Goal: Task Accomplishment & Management: Complete application form

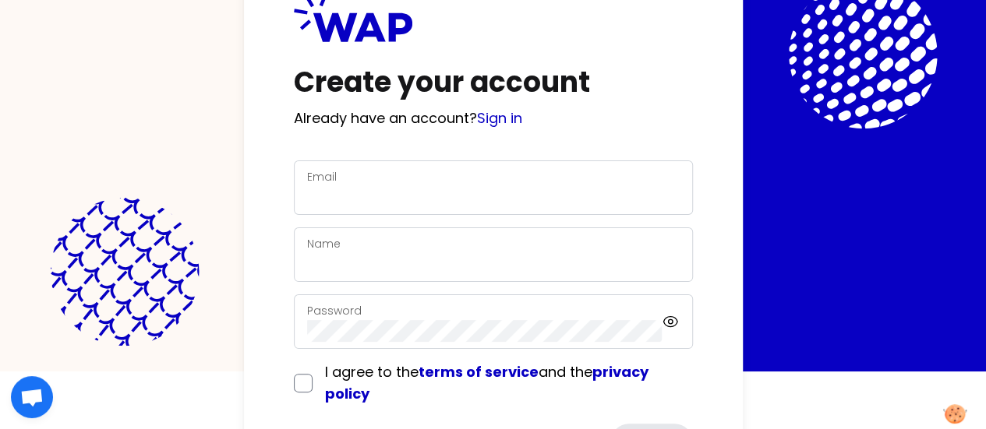
scroll to position [137, 0]
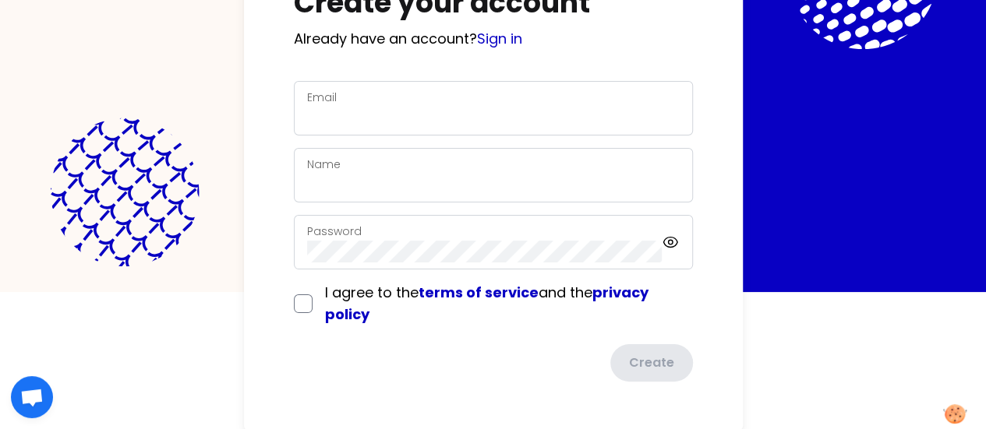
click at [327, 94] on div "Email" at bounding box center [493, 108] width 373 height 41
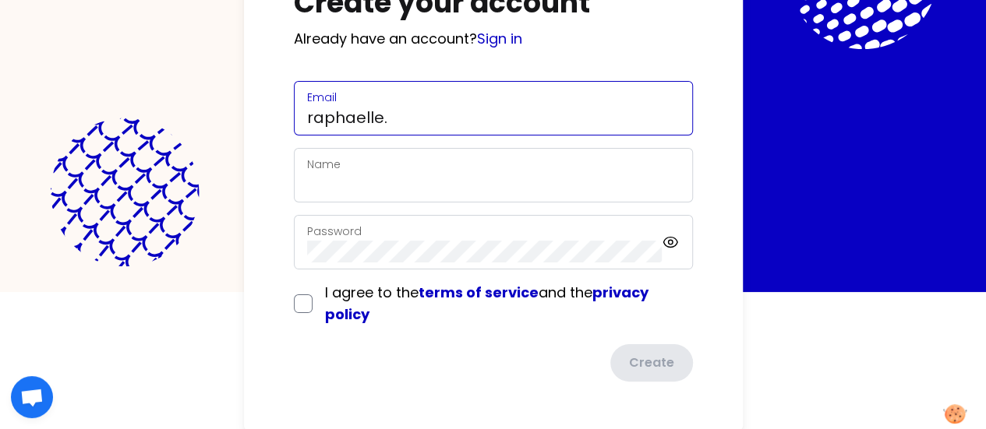
type input "[EMAIL_ADDRESS][PERSON_NAME][DOMAIN_NAME]"
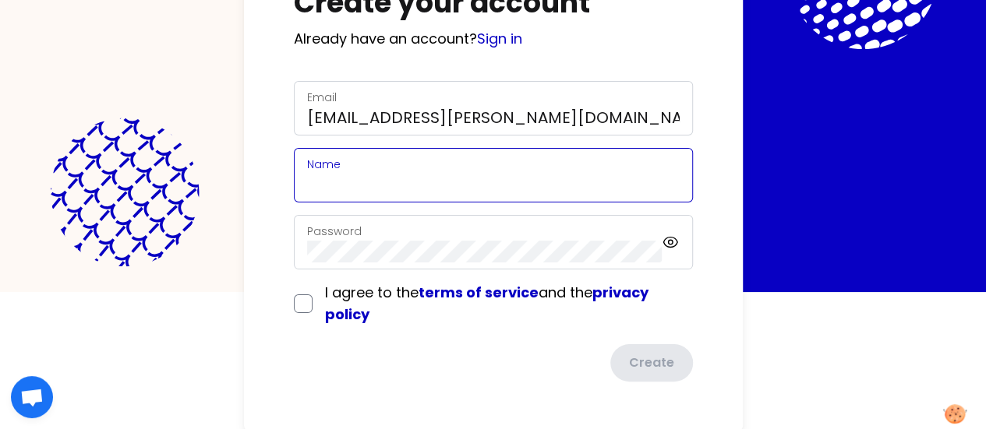
click at [307, 183] on input "Name" at bounding box center [493, 185] width 373 height 22
type input "Raphaelle Garcia"
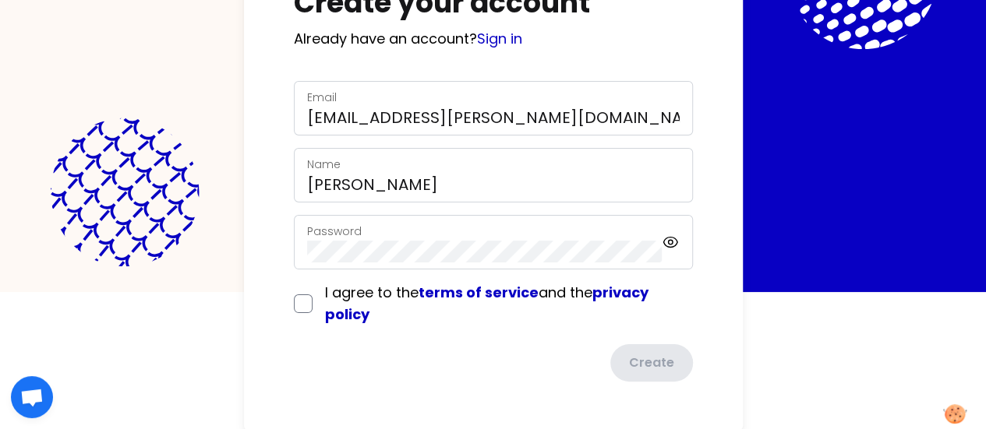
click at [307, 236] on div "Password" at bounding box center [484, 242] width 355 height 41
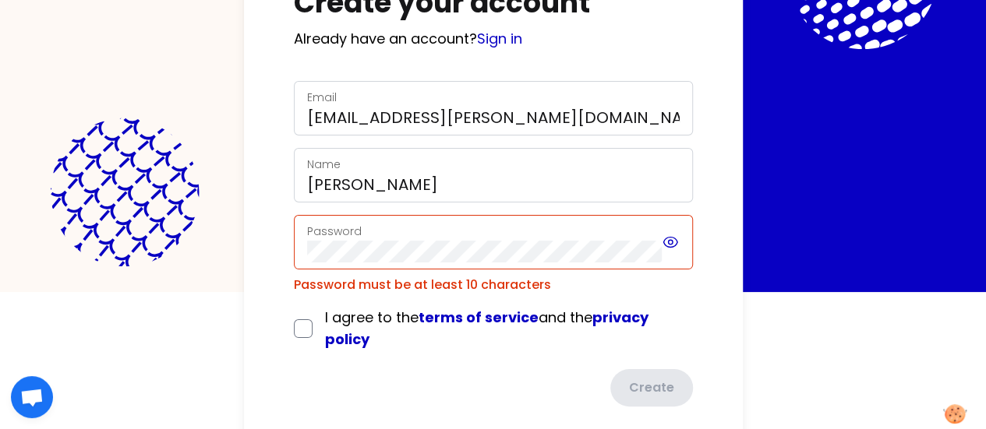
click at [662, 243] on icon at bounding box center [670, 242] width 17 height 19
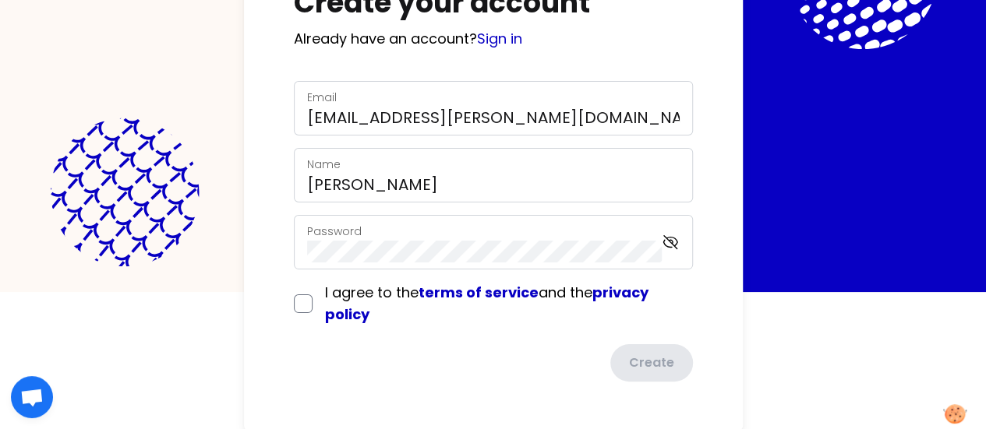
drag, startPoint x: 190, startPoint y: 352, endPoint x: 179, endPoint y: 348, distance: 11.9
click at [294, 352] on div "Create" at bounding box center [493, 362] width 399 height 37
click at [294, 303] on input "checkbox" at bounding box center [303, 304] width 19 height 19
checkbox input "true"
click at [607, 366] on button "Create" at bounding box center [650, 364] width 86 height 41
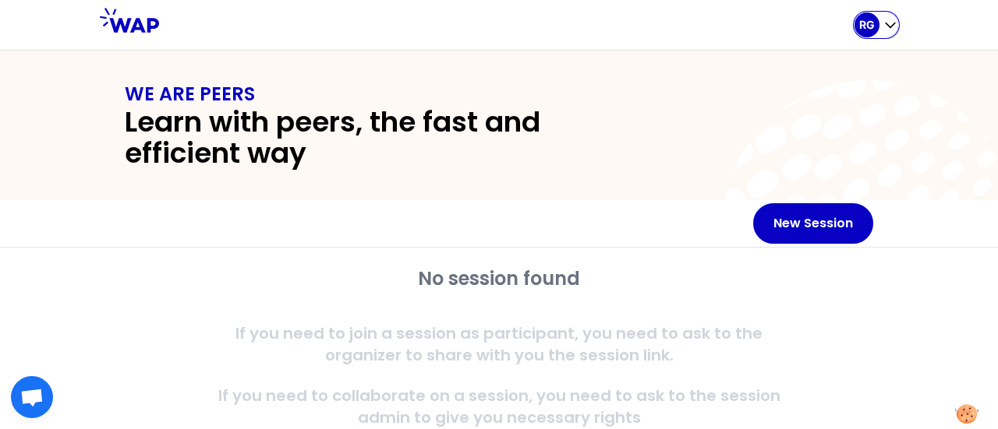
click at [891, 24] on icon "button" at bounding box center [890, 25] width 16 height 16
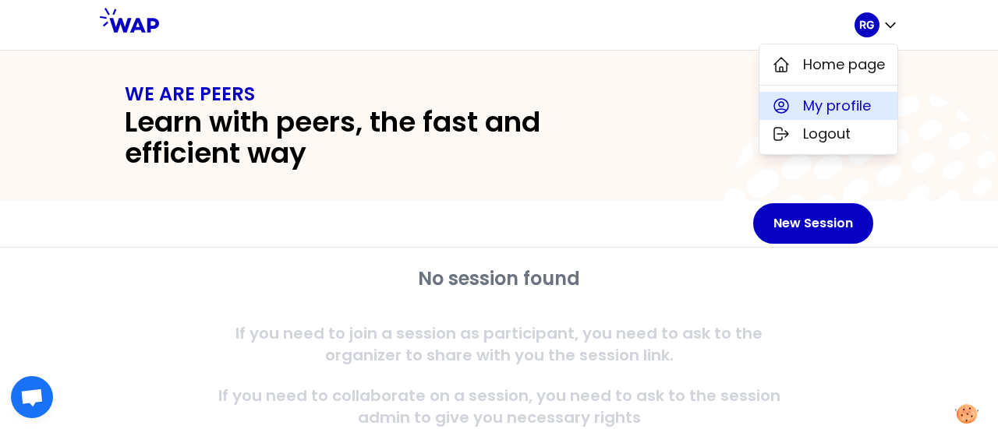
click at [839, 111] on span "My profile" at bounding box center [837, 106] width 68 height 22
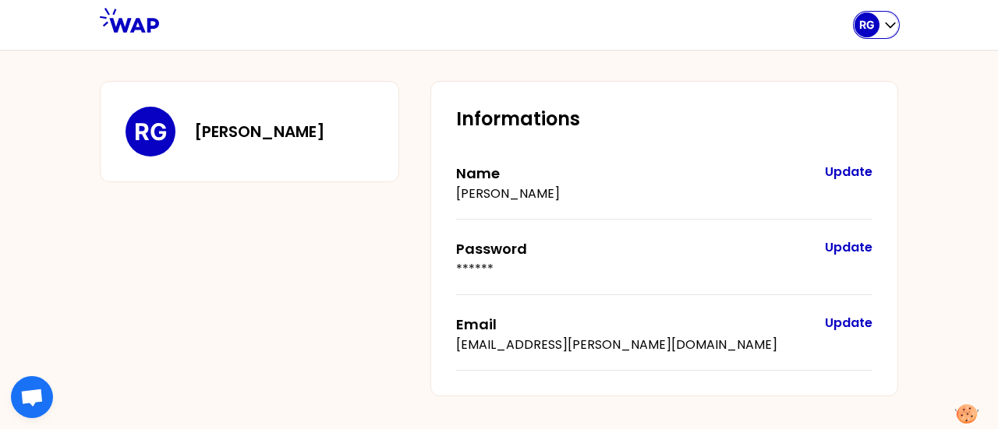
click at [894, 27] on icon "button" at bounding box center [890, 25] width 16 height 16
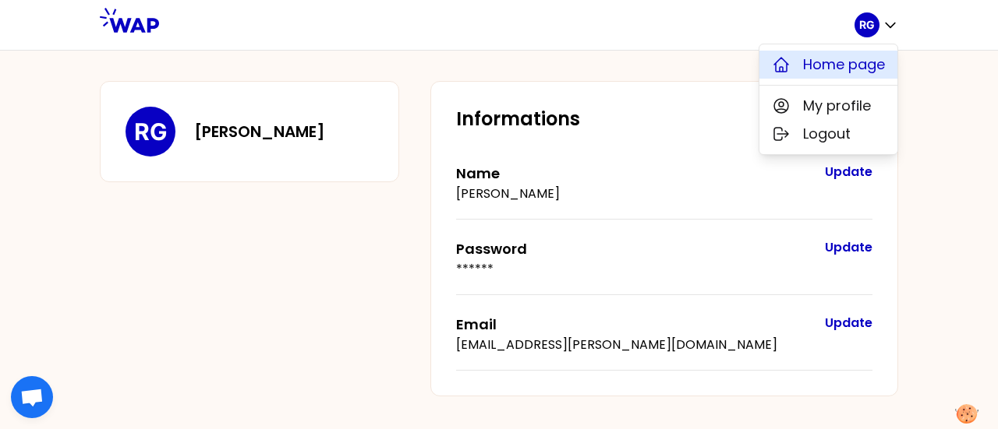
click at [852, 69] on span "Home page" at bounding box center [844, 65] width 82 height 22
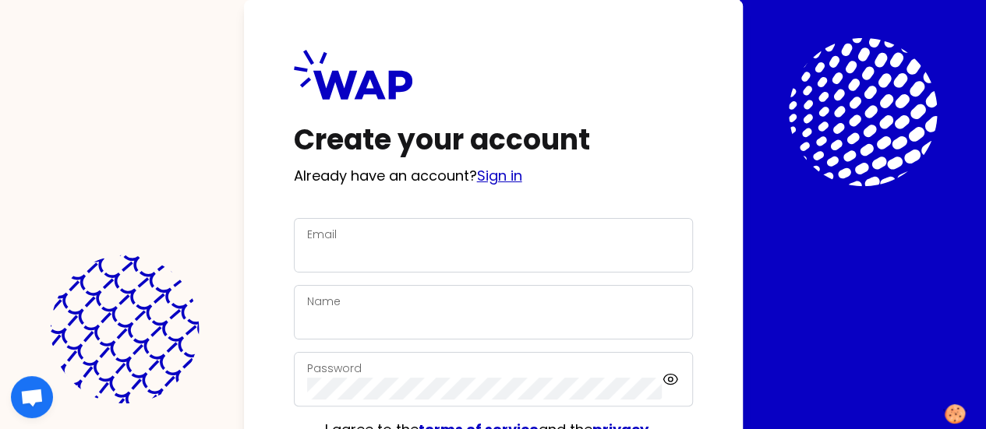
click at [477, 184] on link "Sign in" at bounding box center [499, 175] width 45 height 19
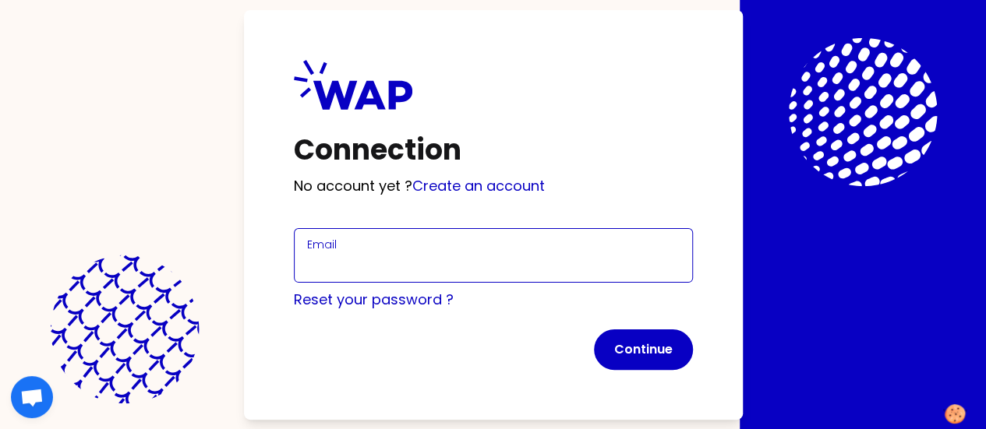
click at [307, 262] on input "Email" at bounding box center [493, 265] width 373 height 22
type input "[EMAIL_ADDRESS][PERSON_NAME][DOMAIN_NAME]"
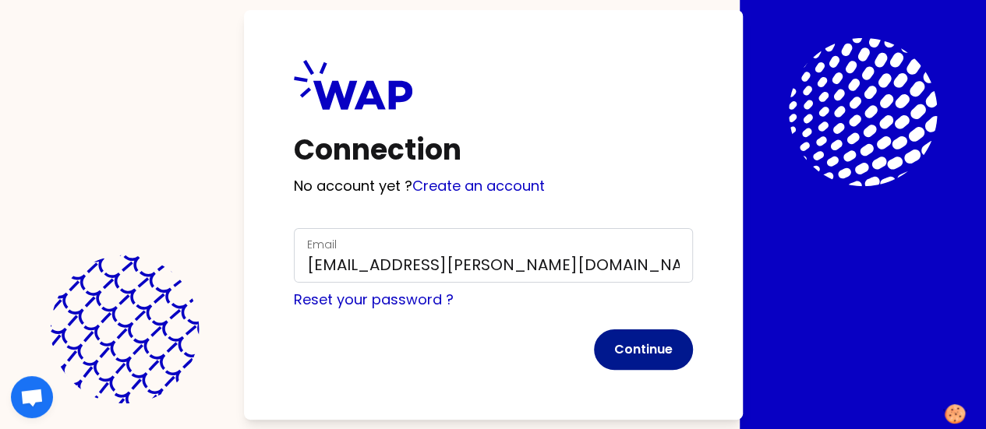
click at [594, 355] on button "Continue" at bounding box center [643, 350] width 99 height 41
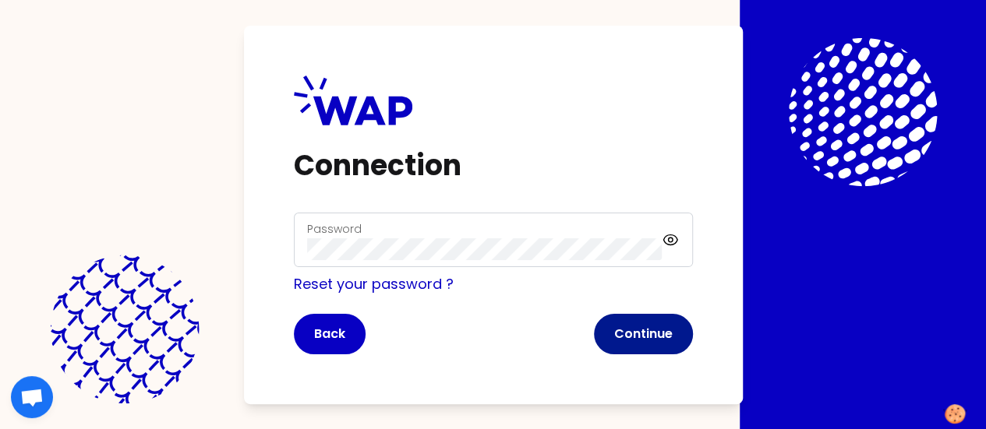
click at [594, 331] on button "Continue" at bounding box center [643, 334] width 99 height 41
